Goal: Transaction & Acquisition: Subscribe to service/newsletter

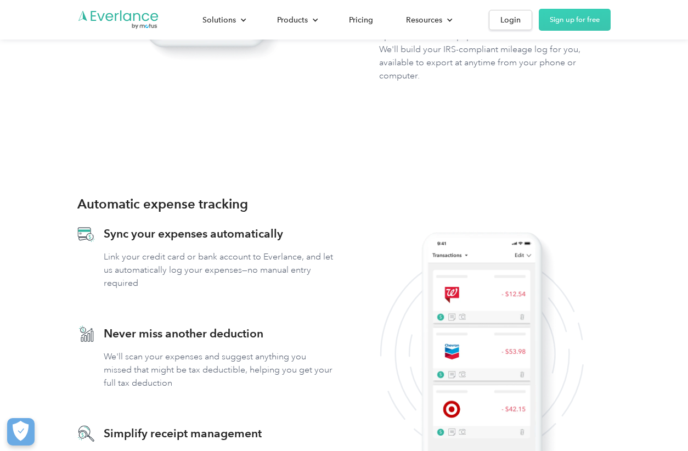
click at [517, 21] on div "Login" at bounding box center [510, 20] width 20 height 14
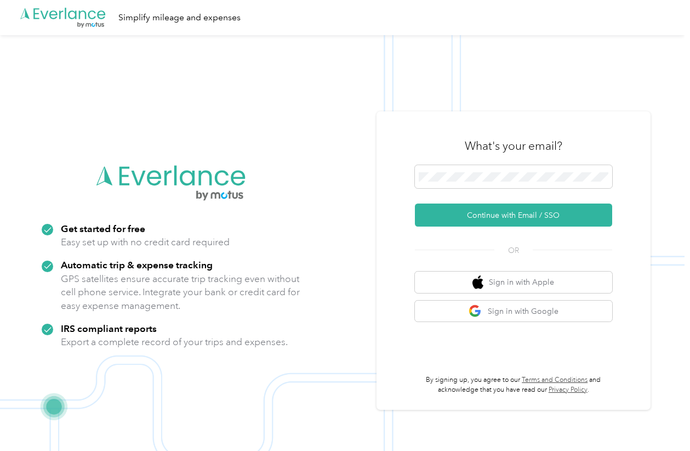
click at [70, 144] on img at bounding box center [342, 260] width 685 height 451
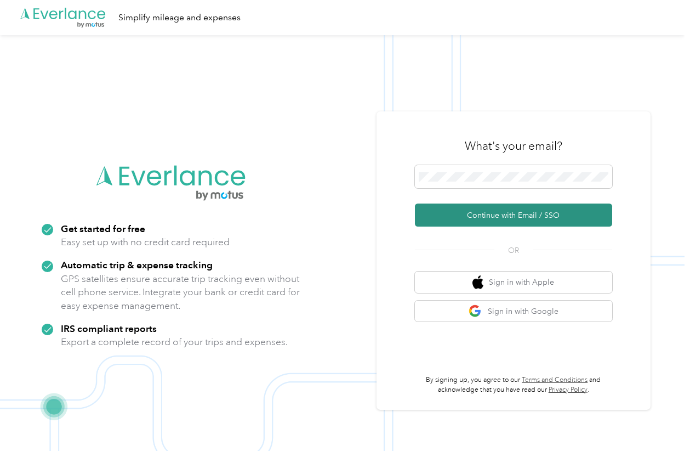
click at [509, 218] on button "Continue with Email / SSO" at bounding box center [513, 214] width 197 height 23
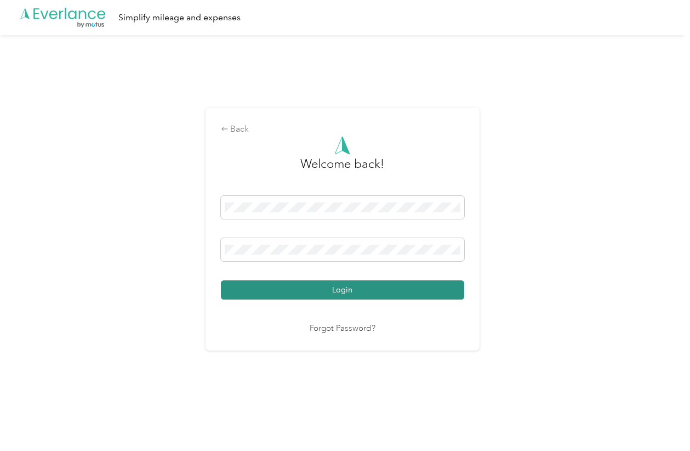
click at [319, 285] on button "Login" at bounding box center [342, 289] width 243 height 19
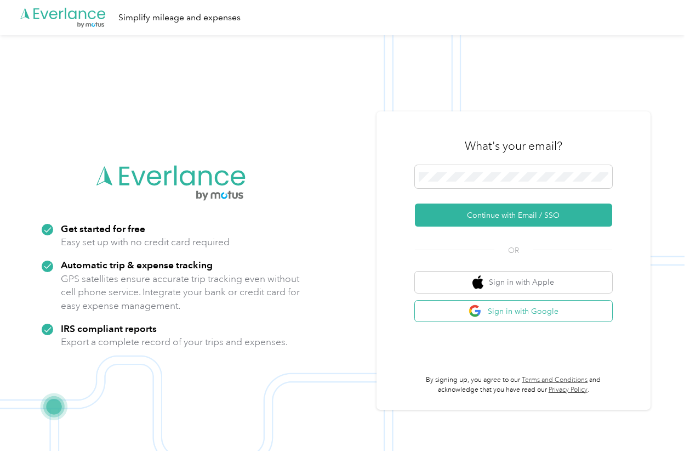
click at [518, 316] on button "Sign in with Google" at bounding box center [513, 310] width 197 height 21
click at [532, 318] on button "Sign in with Google" at bounding box center [513, 310] width 197 height 21
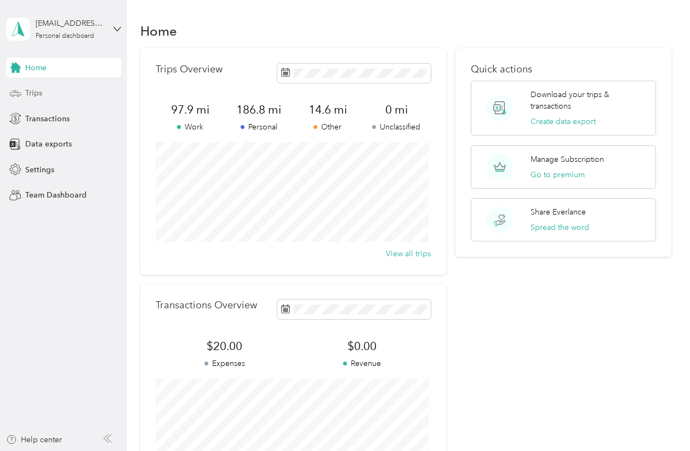
click at [32, 90] on span "Trips" at bounding box center [33, 93] width 17 height 12
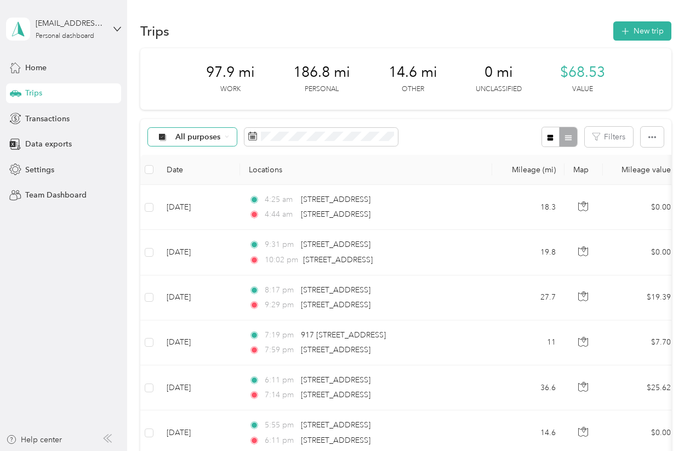
click at [197, 137] on span "All purposes" at bounding box center [198, 137] width 46 height 8
click at [199, 248] on span "Other" at bounding box center [201, 253] width 53 height 12
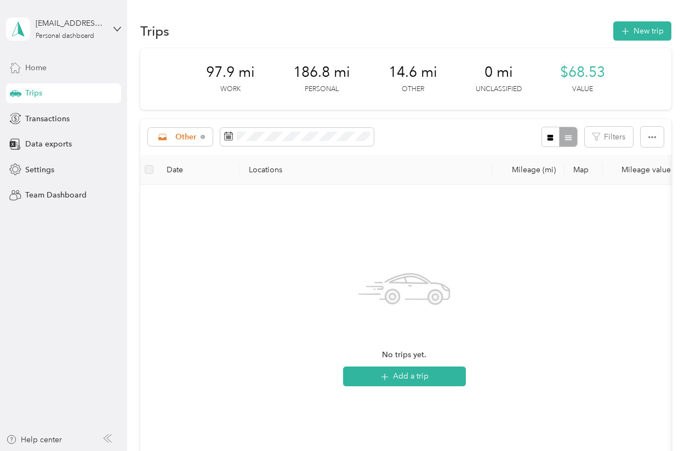
click at [42, 73] on span "Home" at bounding box center [35, 68] width 21 height 12
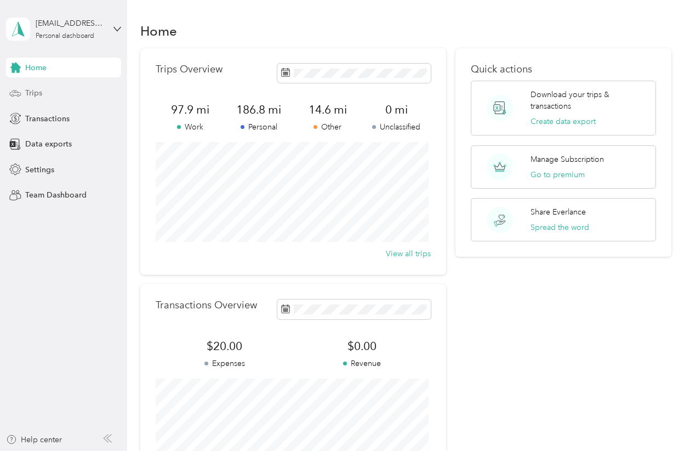
click at [42, 98] on div "Trips" at bounding box center [63, 93] width 115 height 20
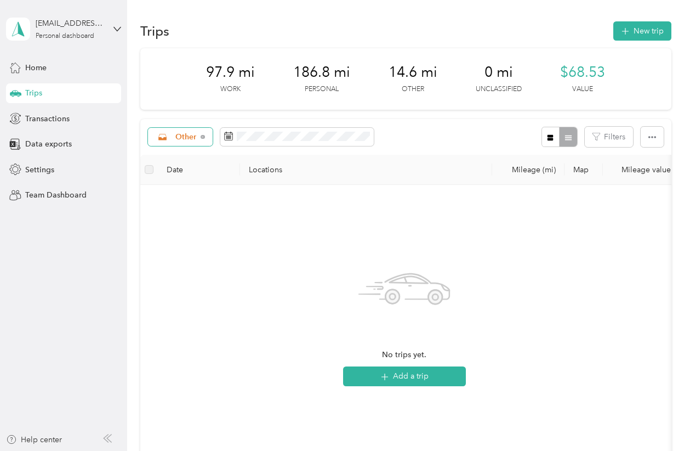
click at [185, 132] on div "Other" at bounding box center [180, 137] width 65 height 19
click at [186, 154] on span "All purposes" at bounding box center [197, 157] width 45 height 12
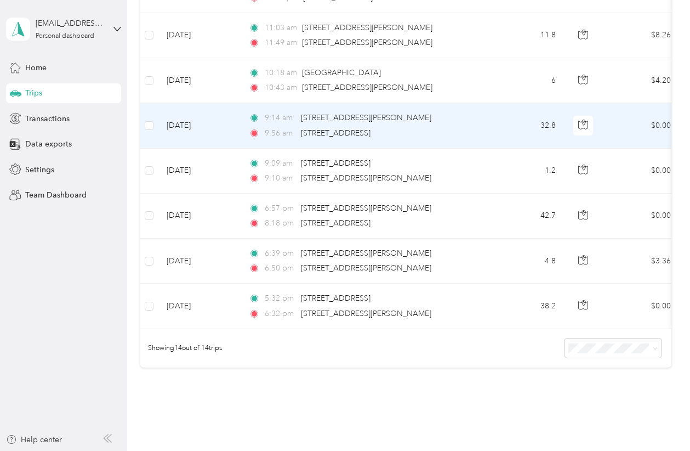
scroll to position [493, 0]
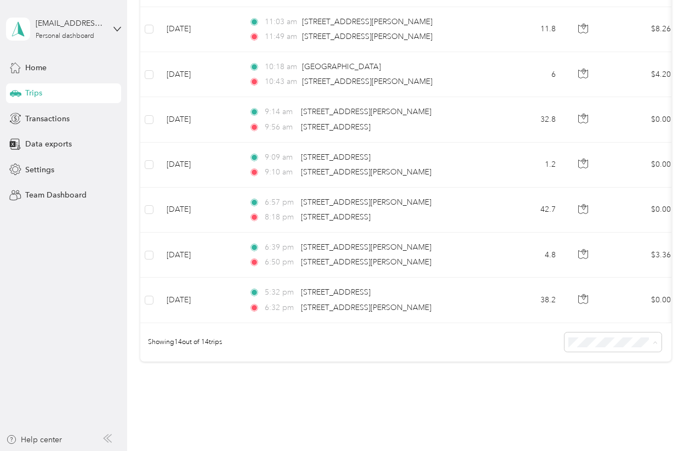
click at [595, 406] on span "100 per load" at bounding box center [592, 408] width 45 height 9
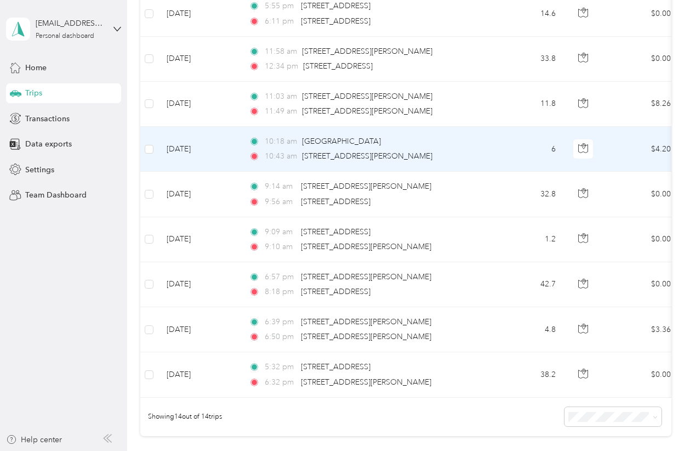
scroll to position [439, 0]
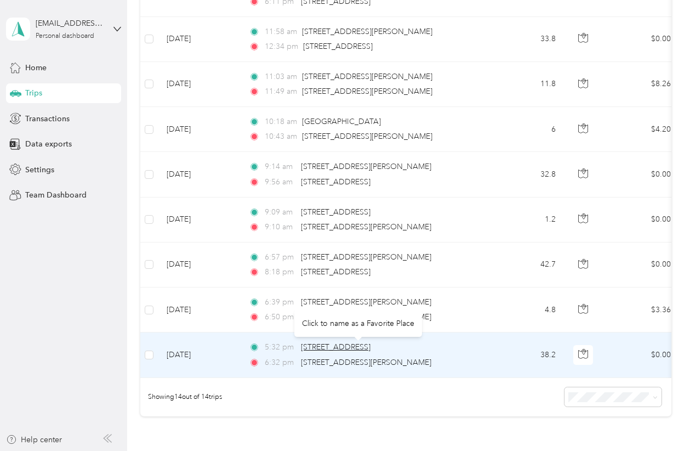
click at [371, 345] on span "38 Pr 2305, Talco, TX 75487, USA" at bounding box center [336, 346] width 70 height 9
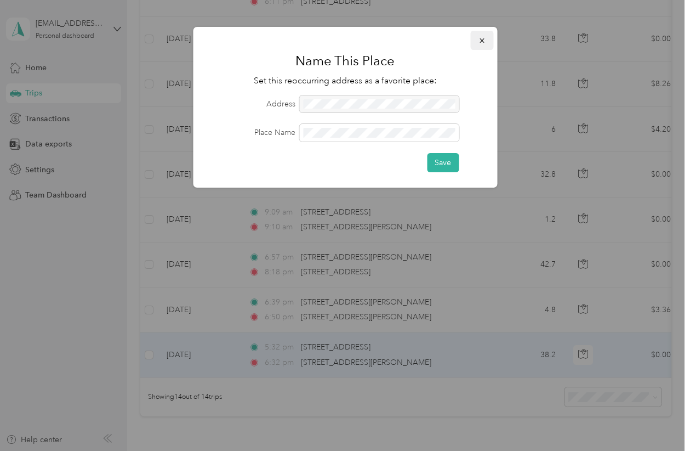
click at [483, 38] on icon "button" at bounding box center [482, 41] width 8 height 8
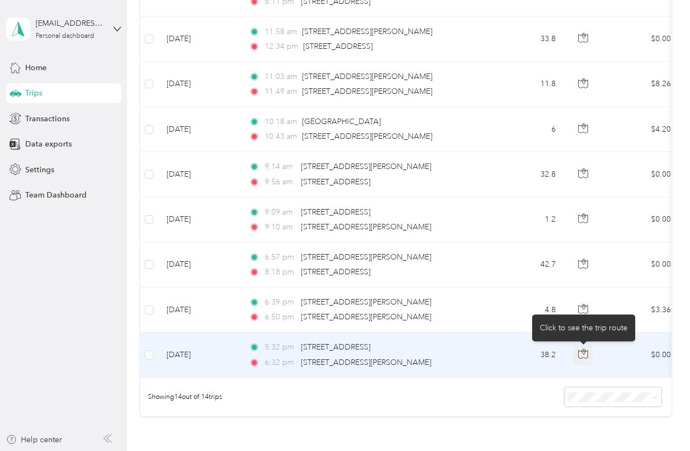
click at [587, 350] on icon "button" at bounding box center [583, 354] width 10 height 10
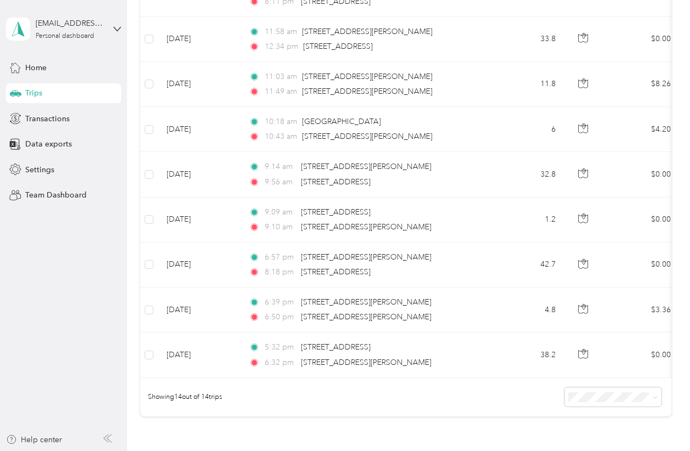
click at [69, 337] on aside "ehall210@gmail.com Personal dashboard Home Trips Transactions Data exports Sett…" at bounding box center [63, 225] width 127 height 451
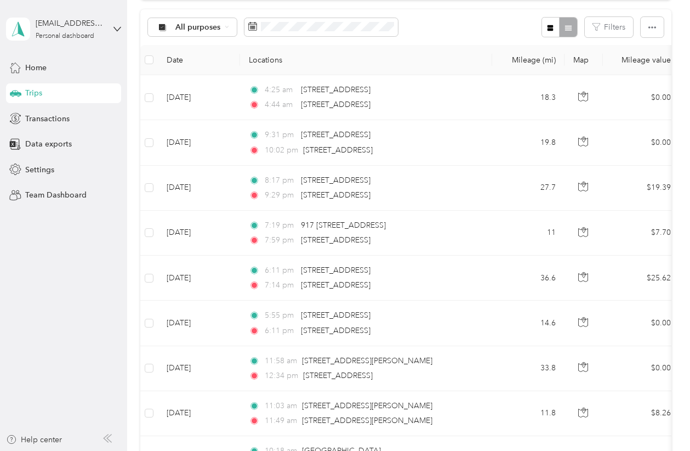
scroll to position [0, 0]
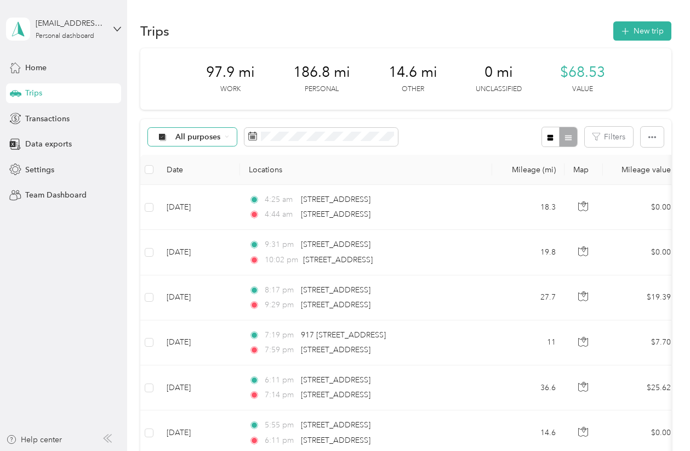
click at [200, 141] on span "All purposes" at bounding box center [198, 137] width 46 height 8
click at [198, 237] on li "Doordash" at bounding box center [193, 233] width 88 height 19
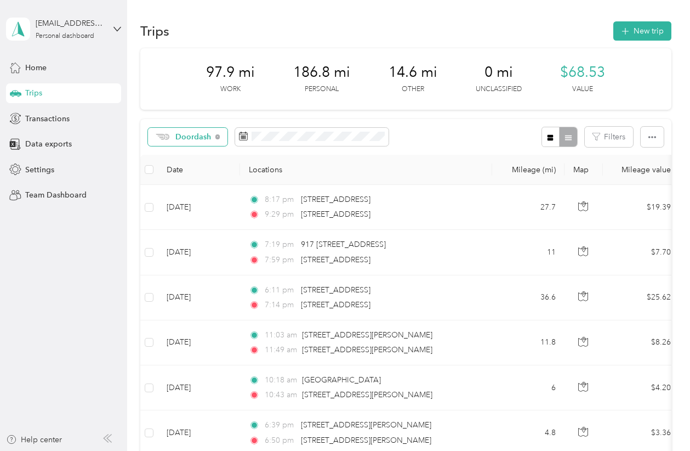
click at [206, 142] on div "Doordash" at bounding box center [188, 137] width 80 height 19
click at [202, 157] on span "All purposes" at bounding box center [199, 153] width 49 height 12
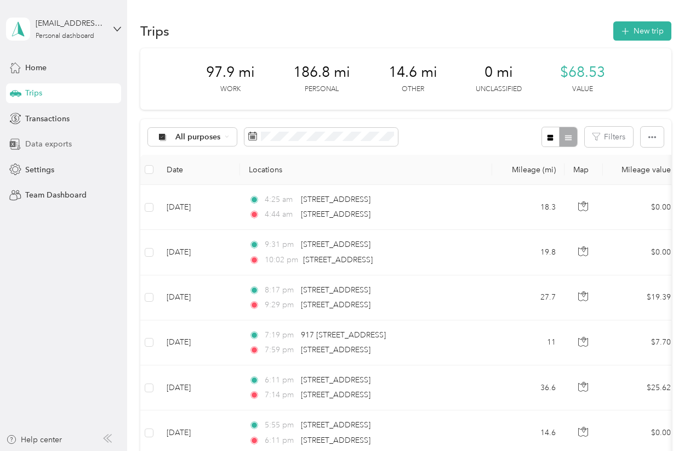
click at [34, 145] on span "Data exports" at bounding box center [48, 144] width 47 height 12
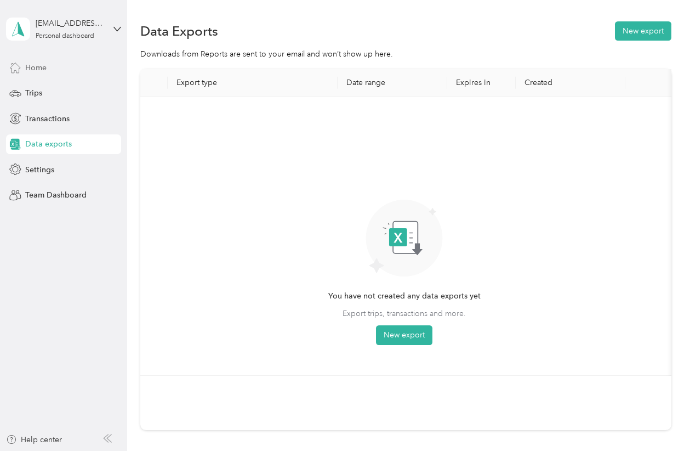
click at [47, 69] on span "Home" at bounding box center [35, 68] width 21 height 12
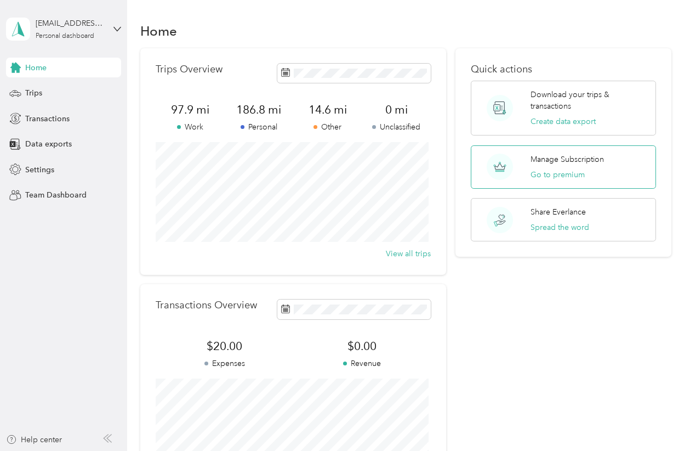
click at [545, 155] on p "Manage Subscription" at bounding box center [567, 160] width 73 height 12
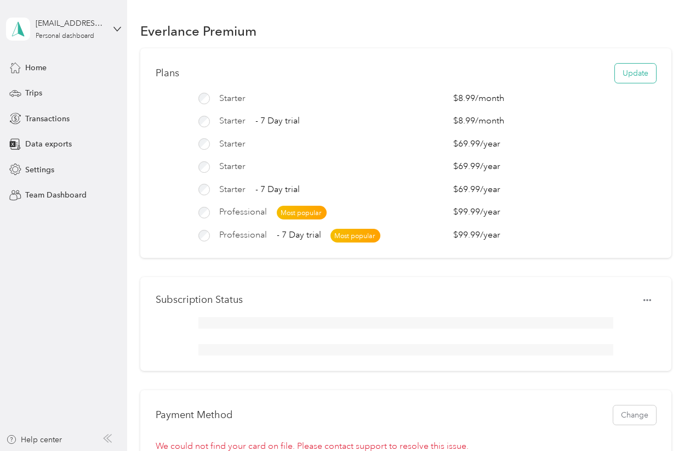
click at [619, 76] on button "Update" at bounding box center [635, 73] width 41 height 19
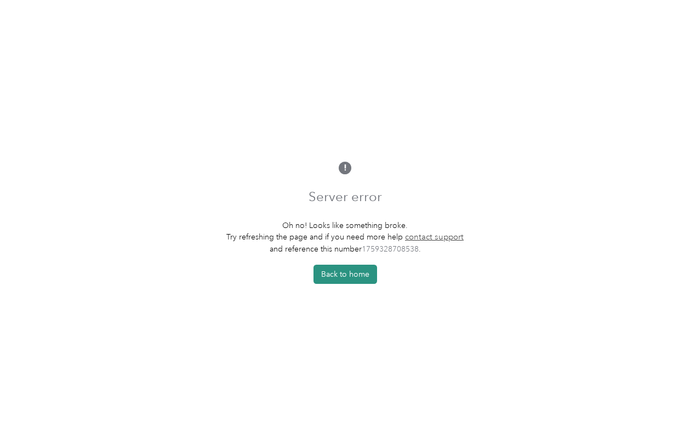
click at [368, 279] on button "Back to home" at bounding box center [346, 274] width 64 height 19
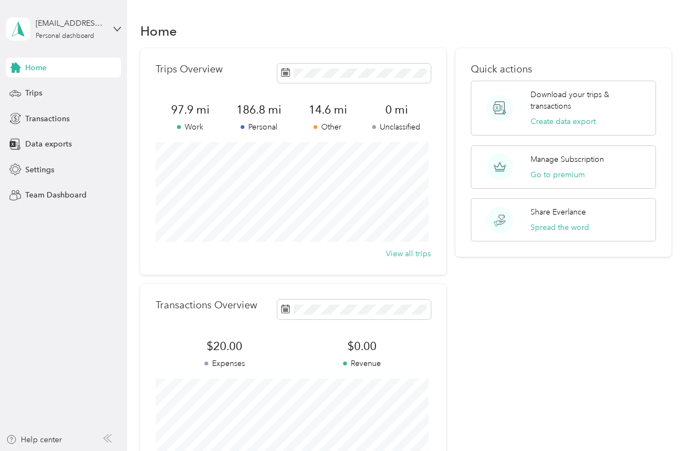
click at [19, 67] on icon at bounding box center [15, 68] width 10 height 10
click at [591, 155] on p "Manage Subscription" at bounding box center [567, 160] width 73 height 12
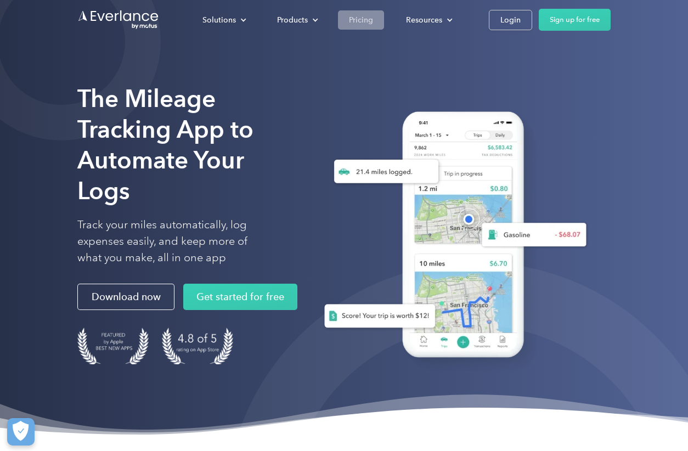
click at [362, 15] on div "Pricing" at bounding box center [361, 20] width 24 height 14
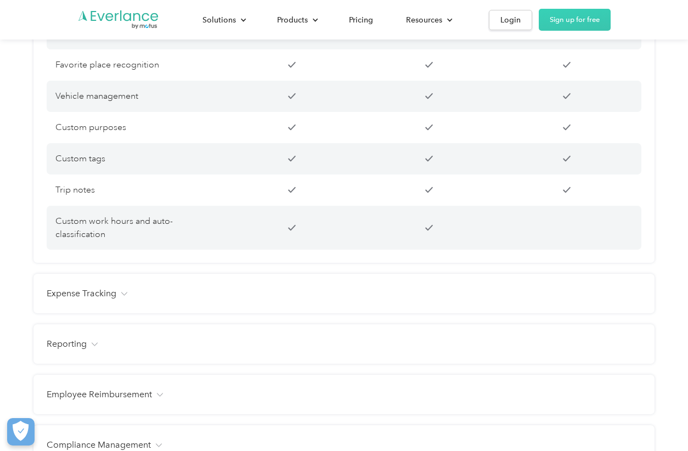
scroll to position [1097, 0]
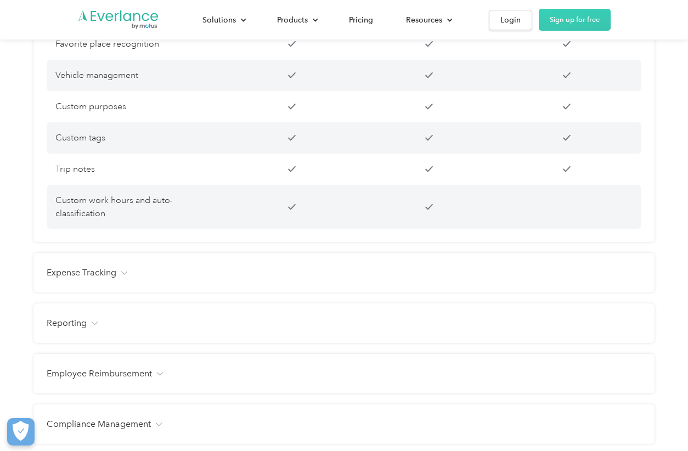
click at [108, 276] on h4 "Expense Tracking" at bounding box center [82, 272] width 70 height 13
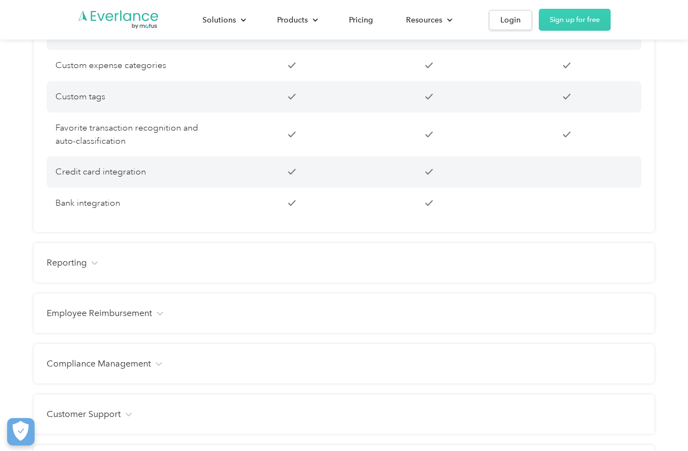
scroll to position [1371, 0]
click at [76, 264] on h4 "Reporting" at bounding box center [67, 262] width 40 height 13
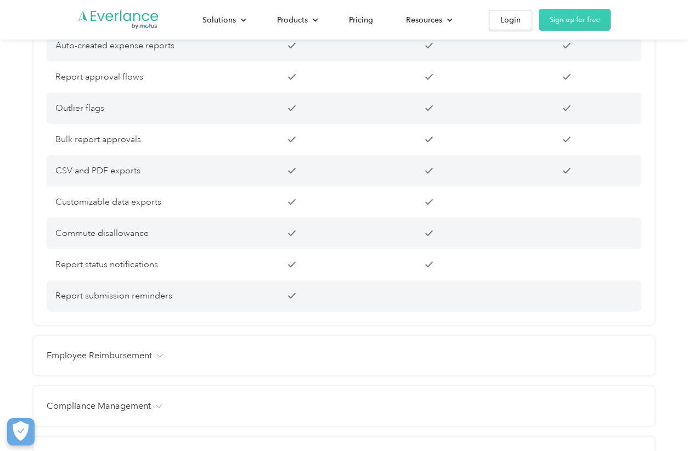
scroll to position [1864, 0]
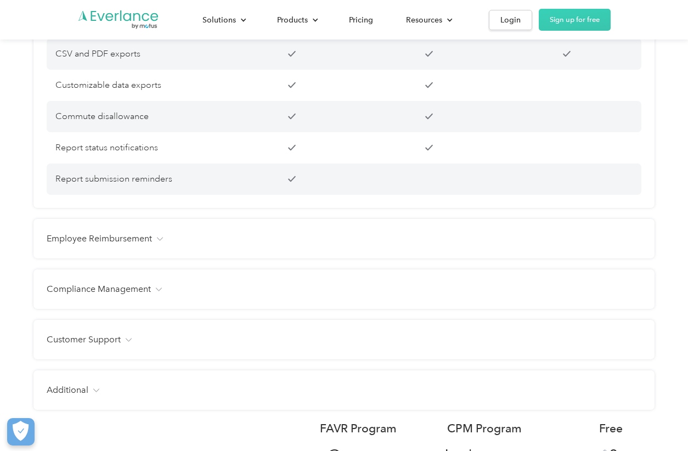
click at [117, 241] on h4 "Employee Reimbursement" at bounding box center [99, 238] width 105 height 13
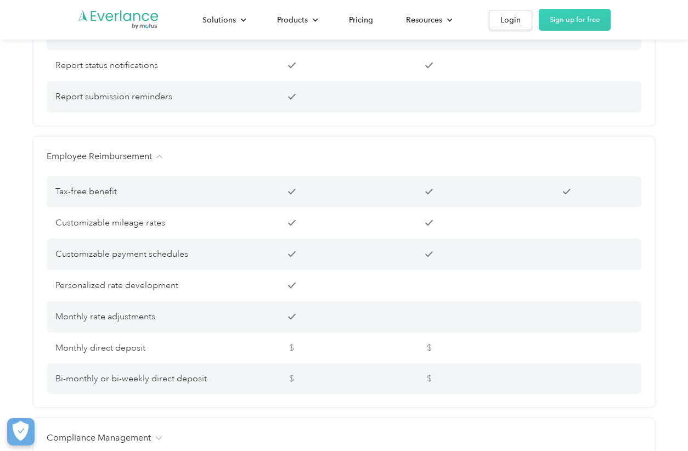
scroll to position [1974, 0]
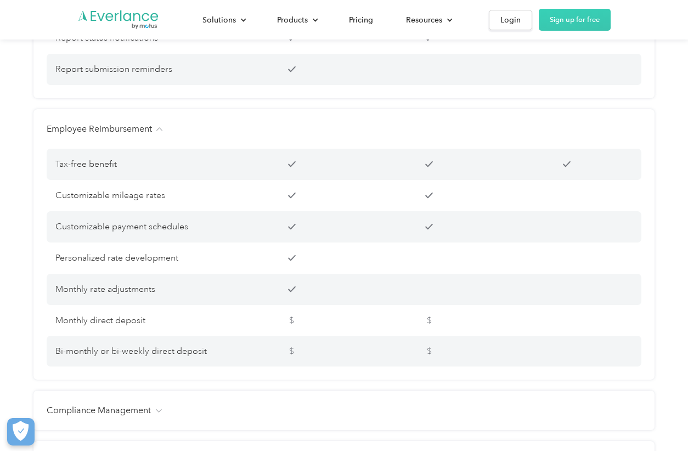
click at [132, 128] on h4 "Employee Reimbursement" at bounding box center [99, 128] width 105 height 13
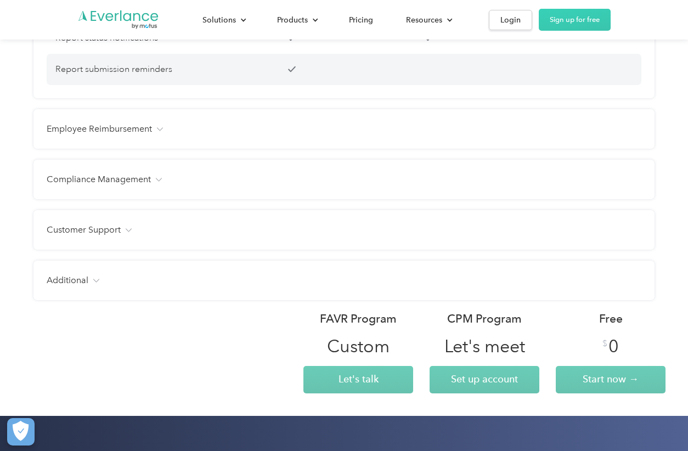
click at [135, 178] on h4 "Compliance Management" at bounding box center [99, 179] width 104 height 13
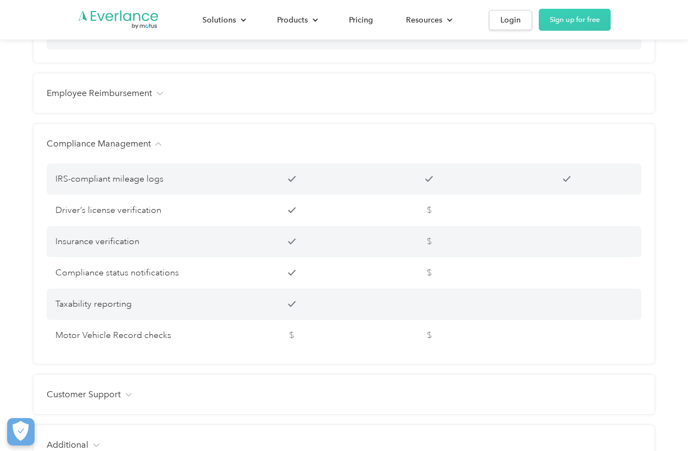
scroll to position [2029, 0]
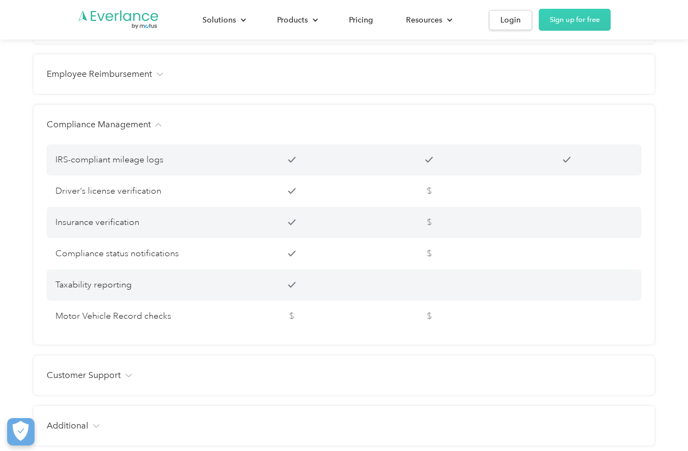
click at [109, 122] on h4 "Compliance Management" at bounding box center [99, 124] width 104 height 13
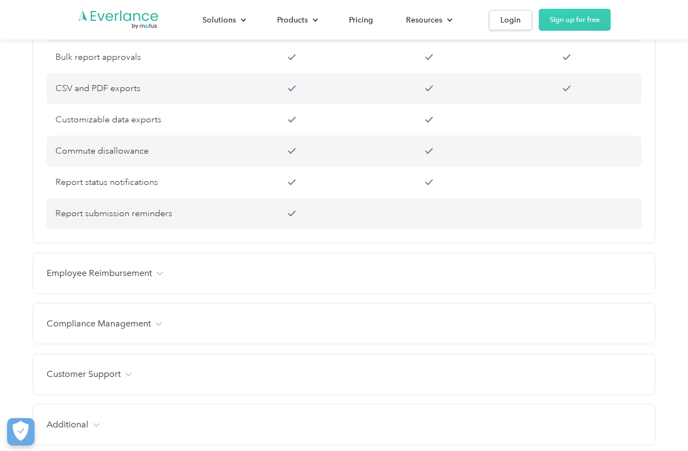
scroll to position [1864, 0]
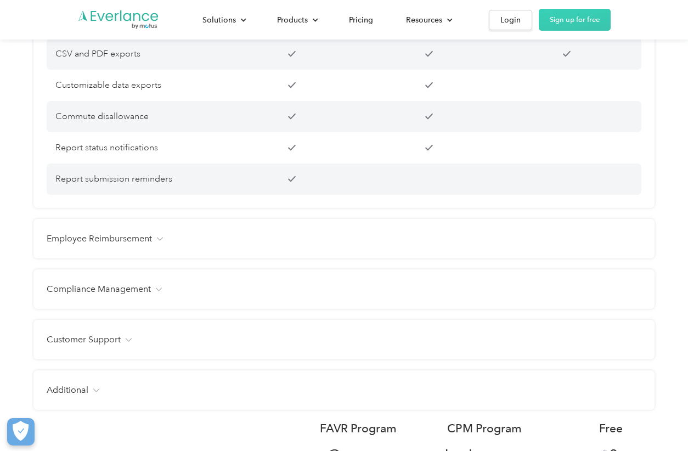
click at [138, 241] on h4 "Employee Reimbursement" at bounding box center [99, 238] width 105 height 13
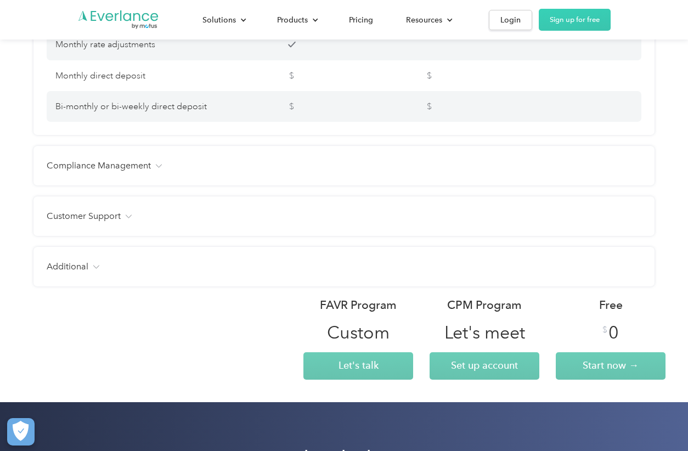
scroll to position [2248, 0]
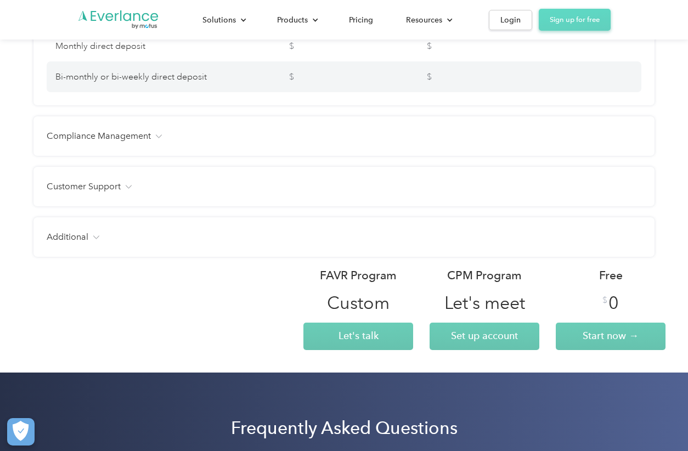
click at [568, 26] on link "Sign up for free" at bounding box center [574, 20] width 72 height 22
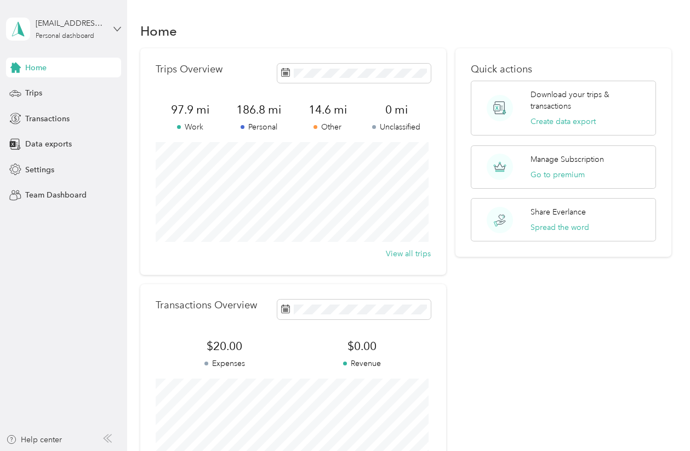
click at [116, 30] on icon at bounding box center [118, 29] width 8 height 8
click at [51, 167] on span "Settings" at bounding box center [39, 170] width 29 height 12
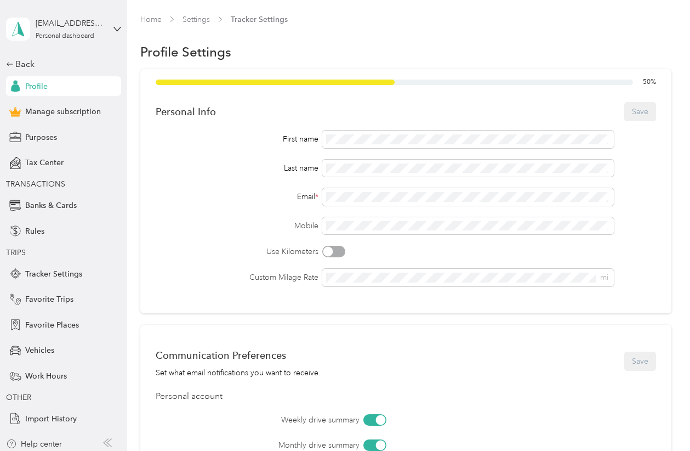
click at [101, 31] on div "[EMAIL_ADDRESS][DOMAIN_NAME] Personal dashboard" at bounding box center [63, 29] width 115 height 38
click at [21, 90] on div "Log out" at bounding box center [33, 86] width 42 height 12
